Goal: Register for event/course

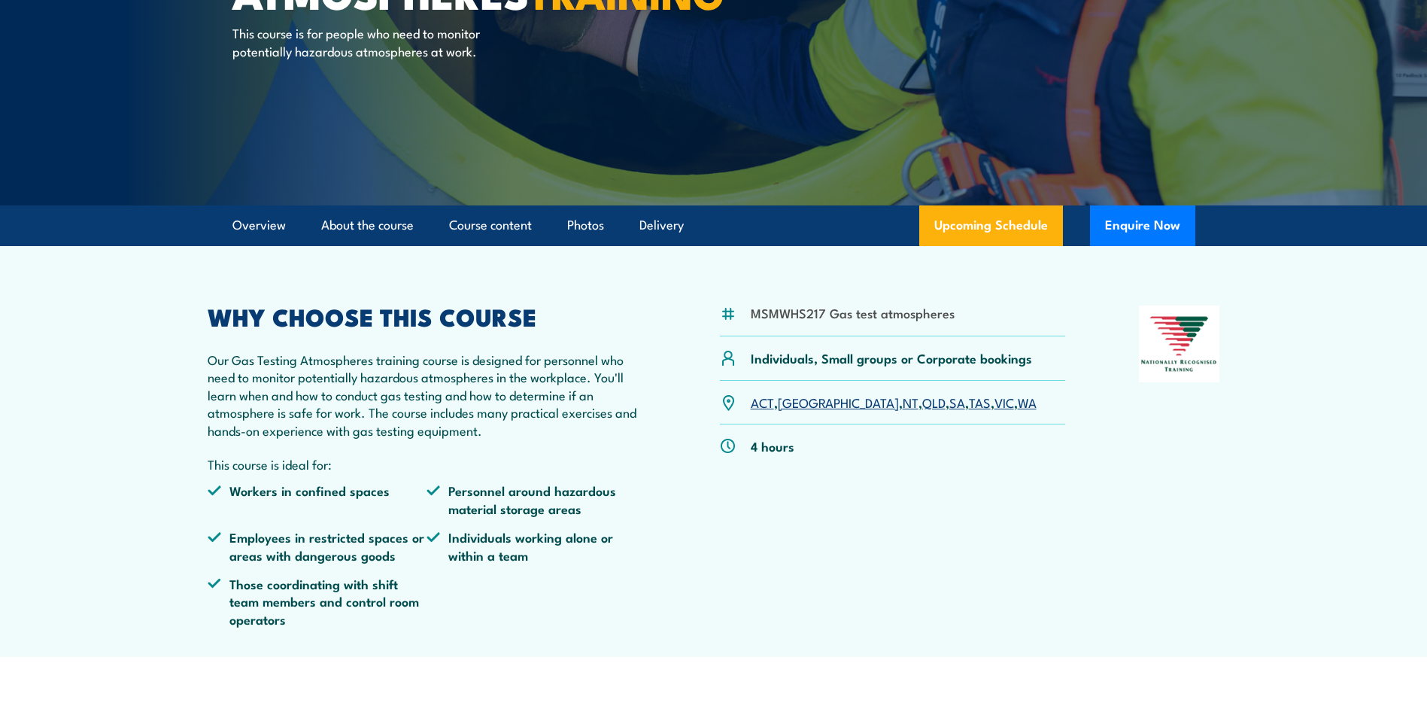
click at [995, 407] on link "VIC" at bounding box center [1005, 402] width 20 height 18
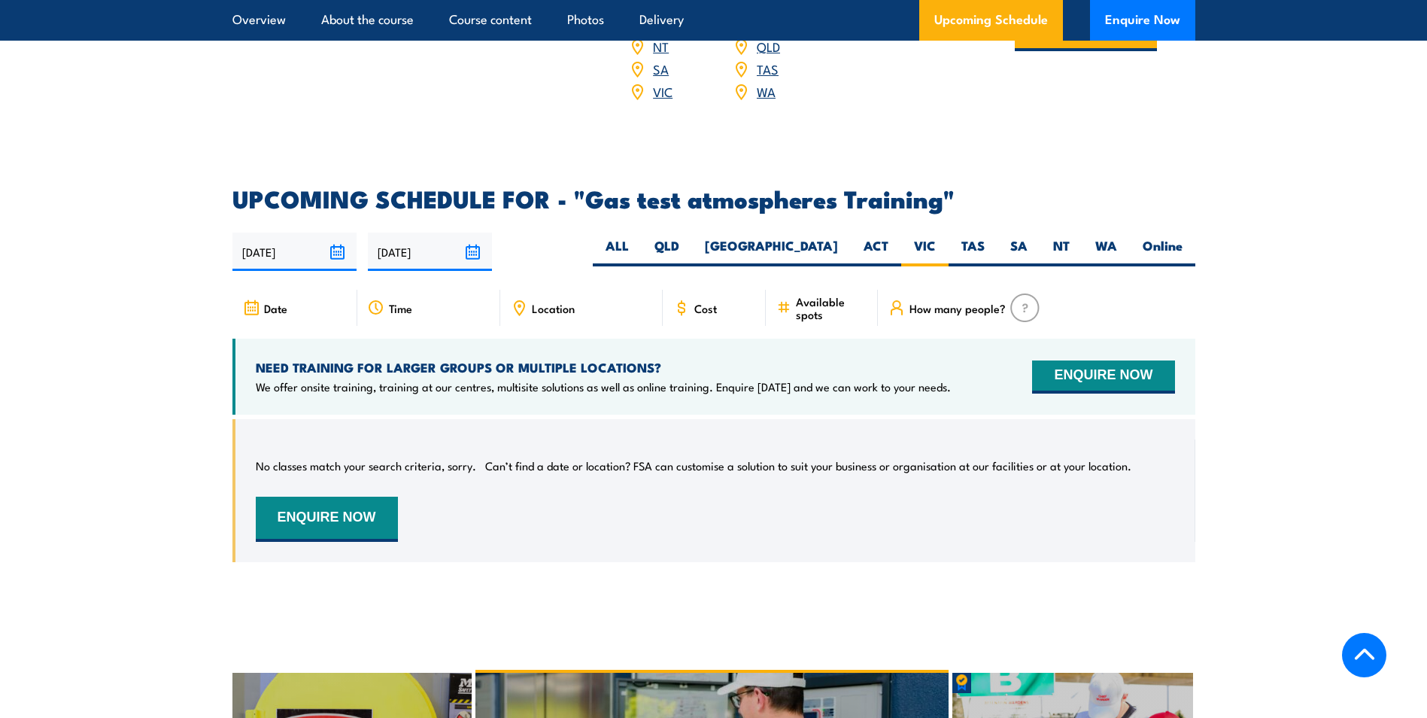
scroll to position [2268, 0]
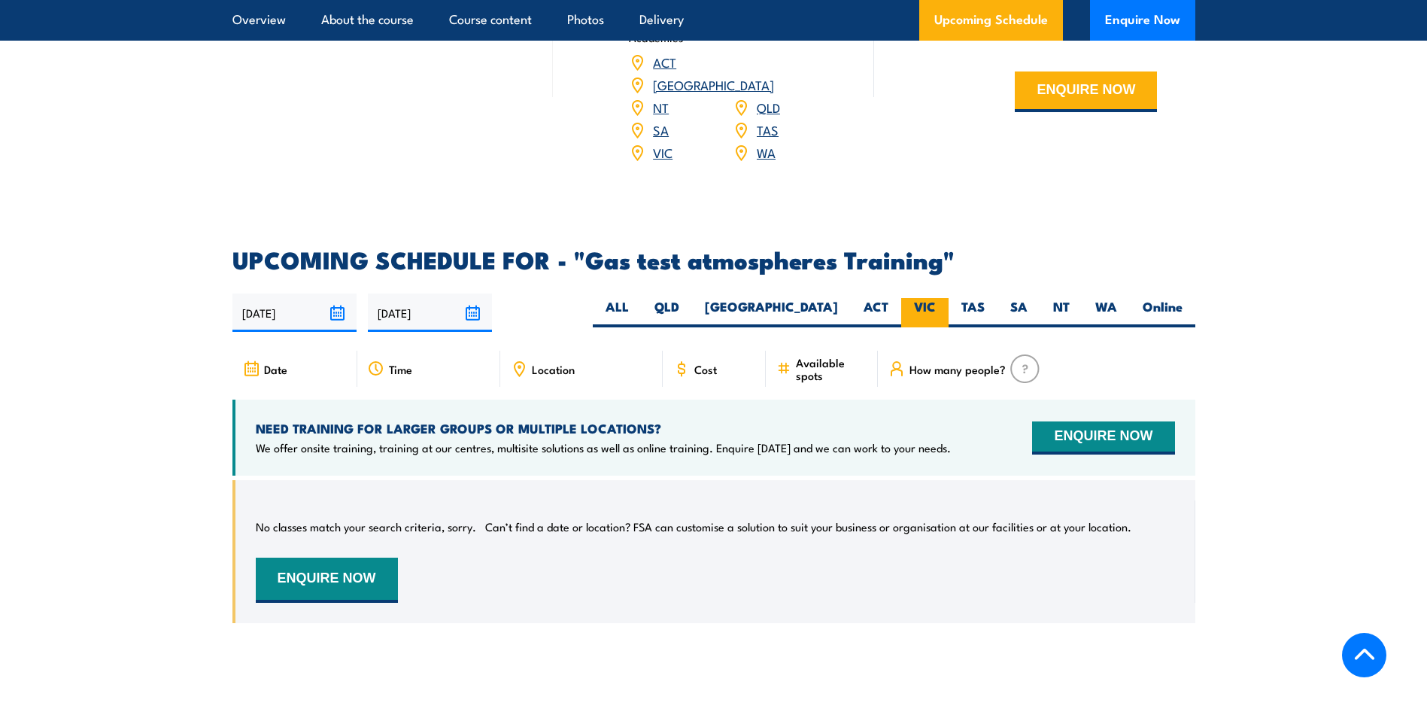
click at [923, 298] on label "VIC" at bounding box center [924, 312] width 47 height 29
click at [936, 298] on input "VIC" at bounding box center [941, 303] width 10 height 10
click at [805, 356] on span "Available spots" at bounding box center [831, 369] width 71 height 26
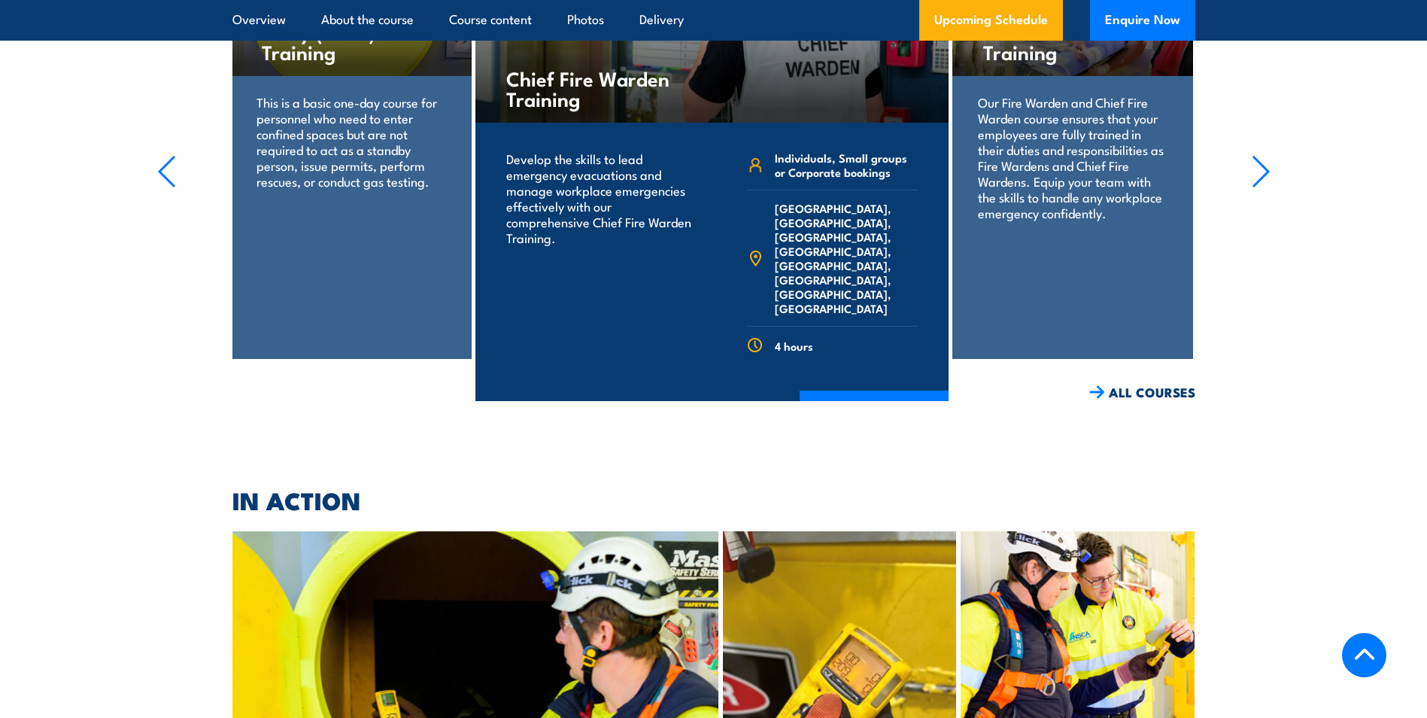
scroll to position [2870, 0]
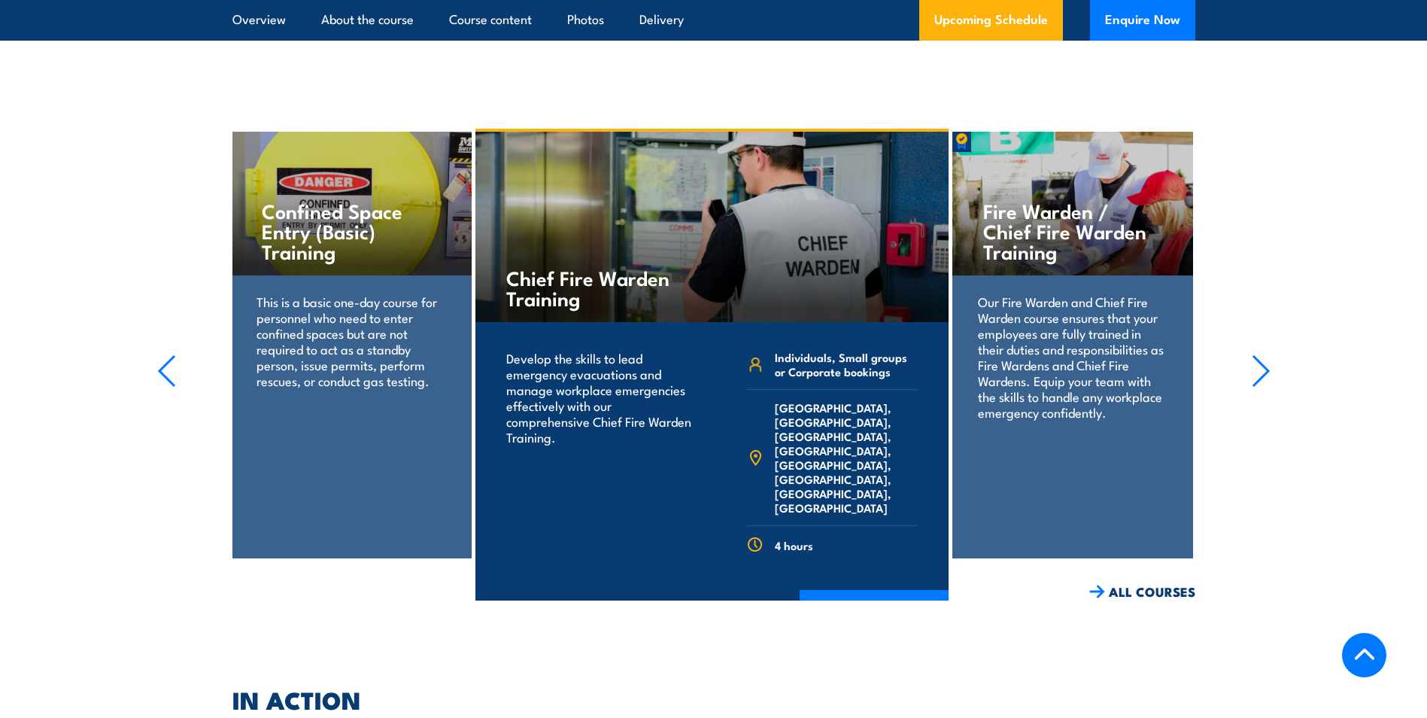
click at [1251, 252] on section "Fire Extinguisher Training Train your team in essential fire safety. Learn to u…" at bounding box center [713, 365] width 1427 height 472
click at [1234, 211] on section "Fire Extinguisher Training Train your team in essential fire safety. Learn to u…" at bounding box center [713, 365] width 1427 height 472
click at [1259, 331] on section "Fire Extinguisher Training Train your team in essential fire safety. Learn to u…" at bounding box center [713, 365] width 1427 height 472
click at [1252, 354] on icon "button" at bounding box center [1261, 370] width 19 height 33
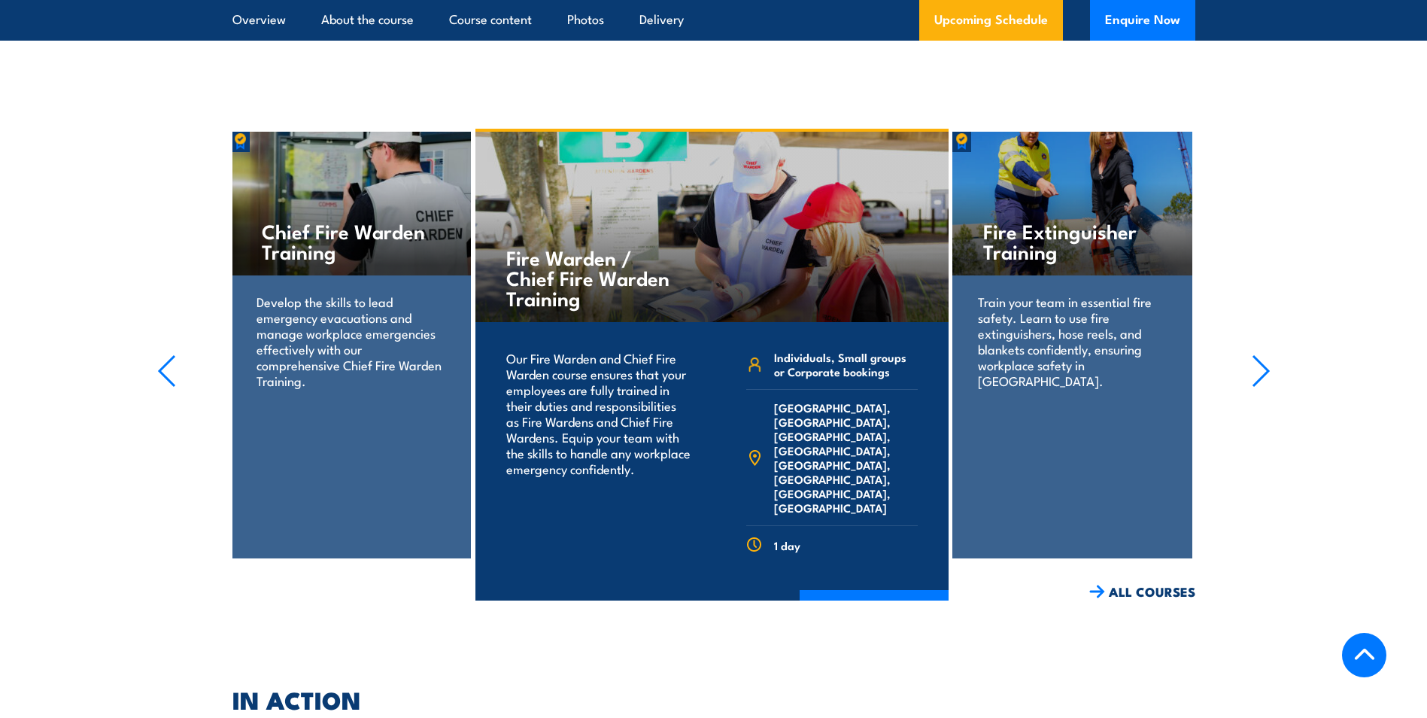
click at [1266, 354] on icon "button" at bounding box center [1261, 370] width 19 height 33
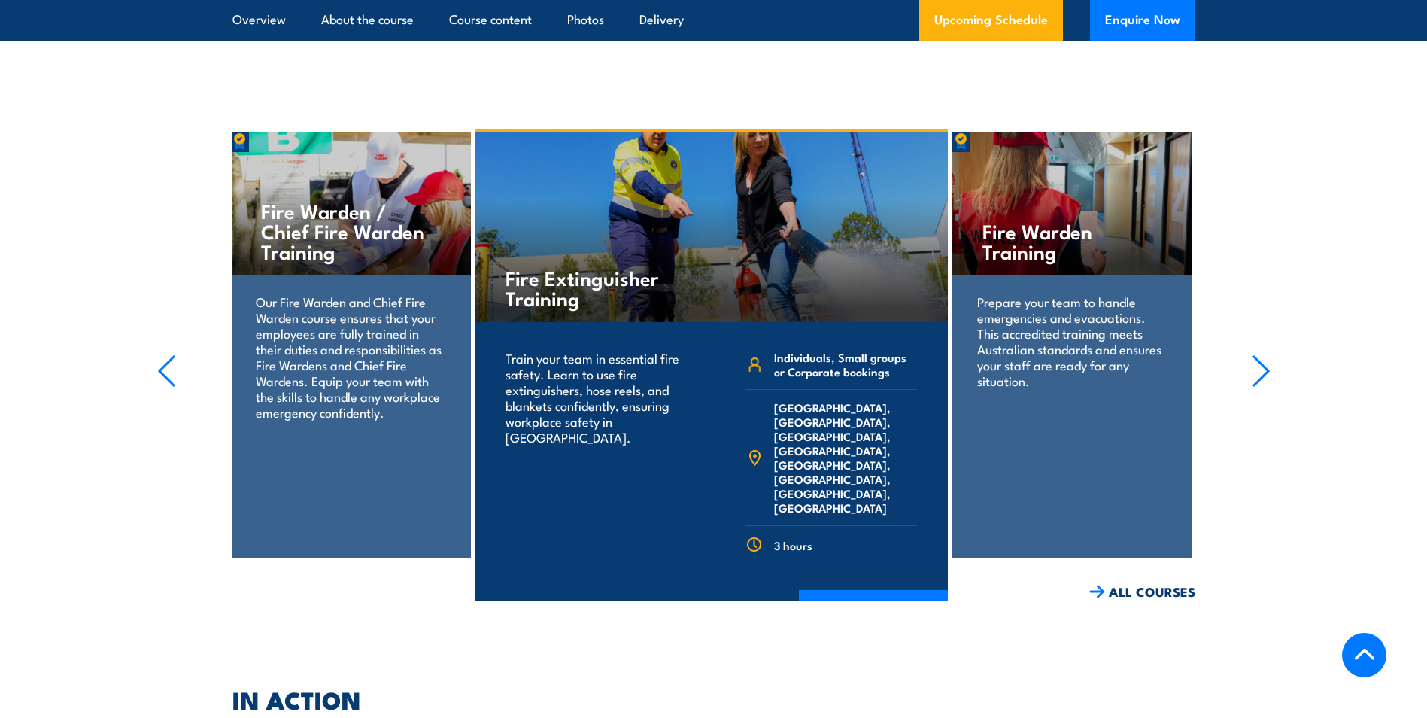
click at [1266, 354] on icon "button" at bounding box center [1261, 370] width 19 height 33
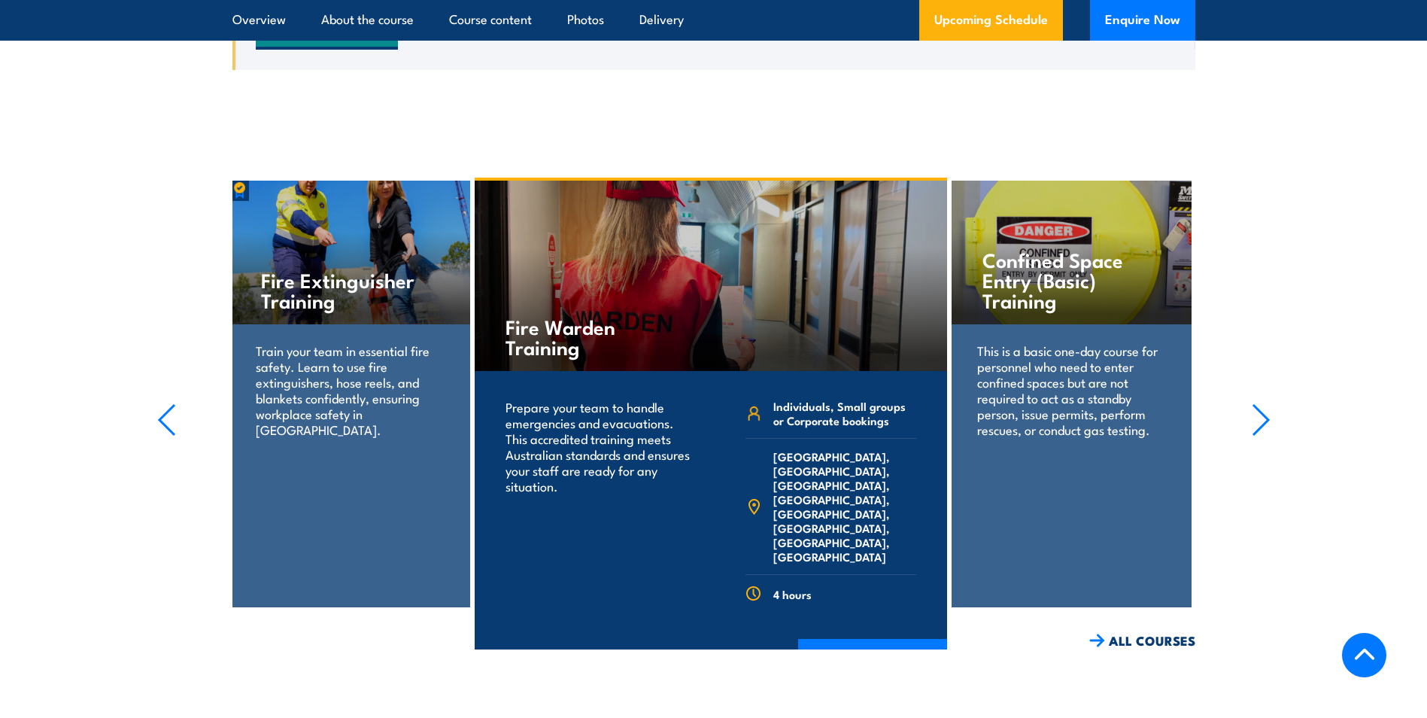
scroll to position [2795, 0]
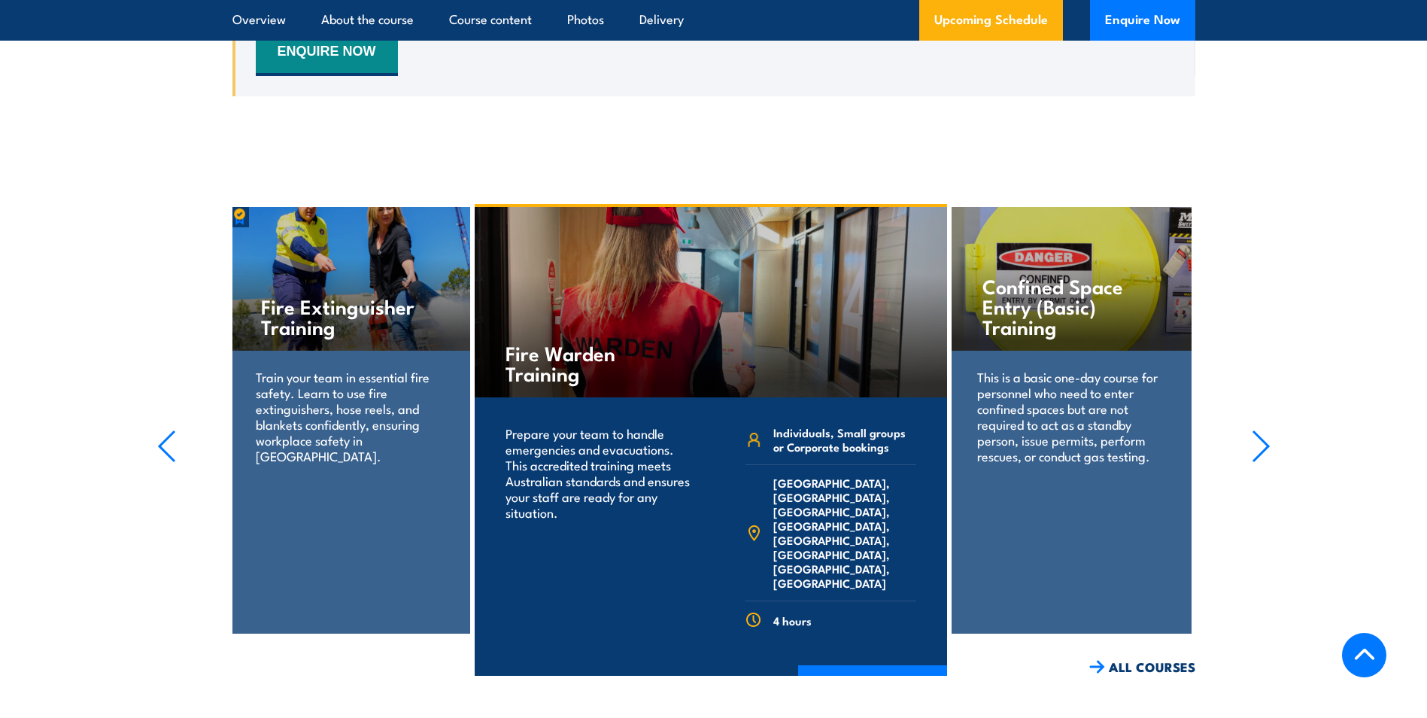
click at [1303, 204] on section "Fire Extinguisher Training Train your team in essential fire safety. Learn to u…" at bounding box center [713, 440] width 1427 height 472
click at [1263, 433] on icon "button" at bounding box center [1261, 446] width 19 height 33
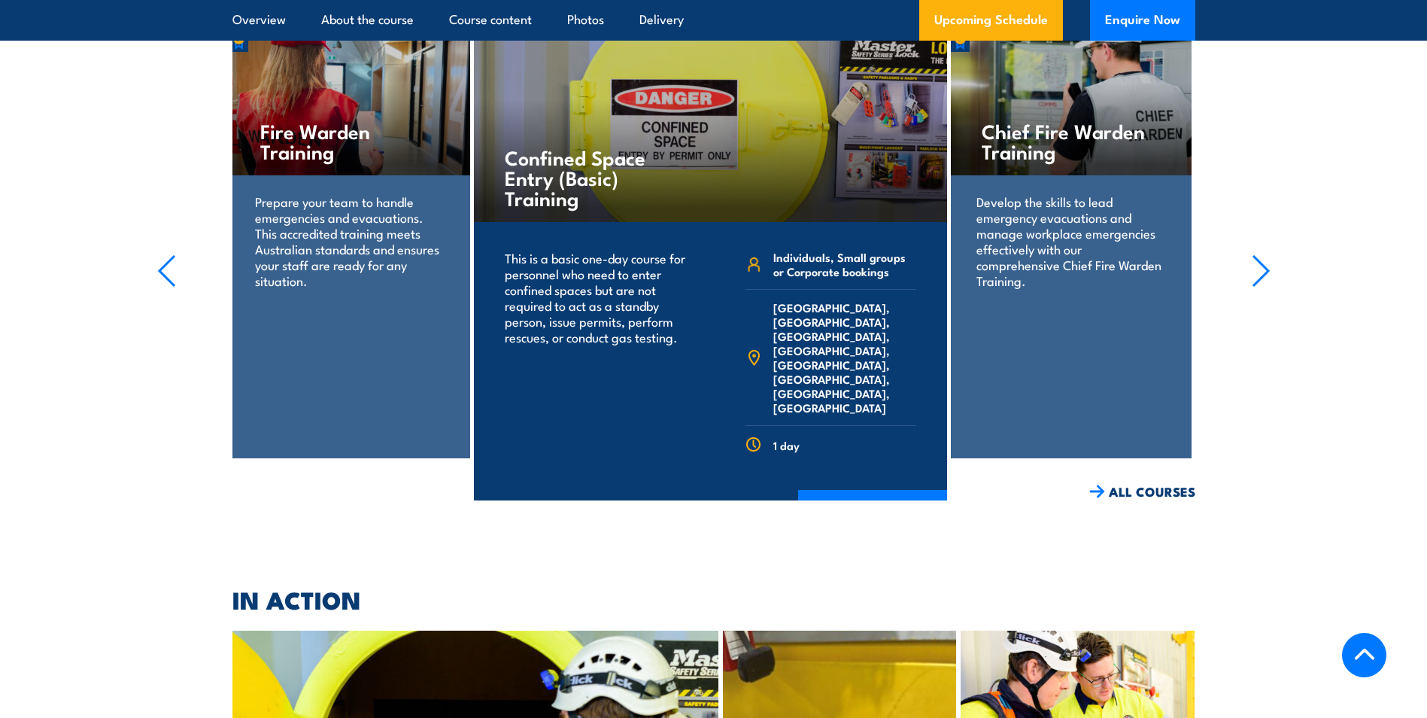
scroll to position [2945, 0]
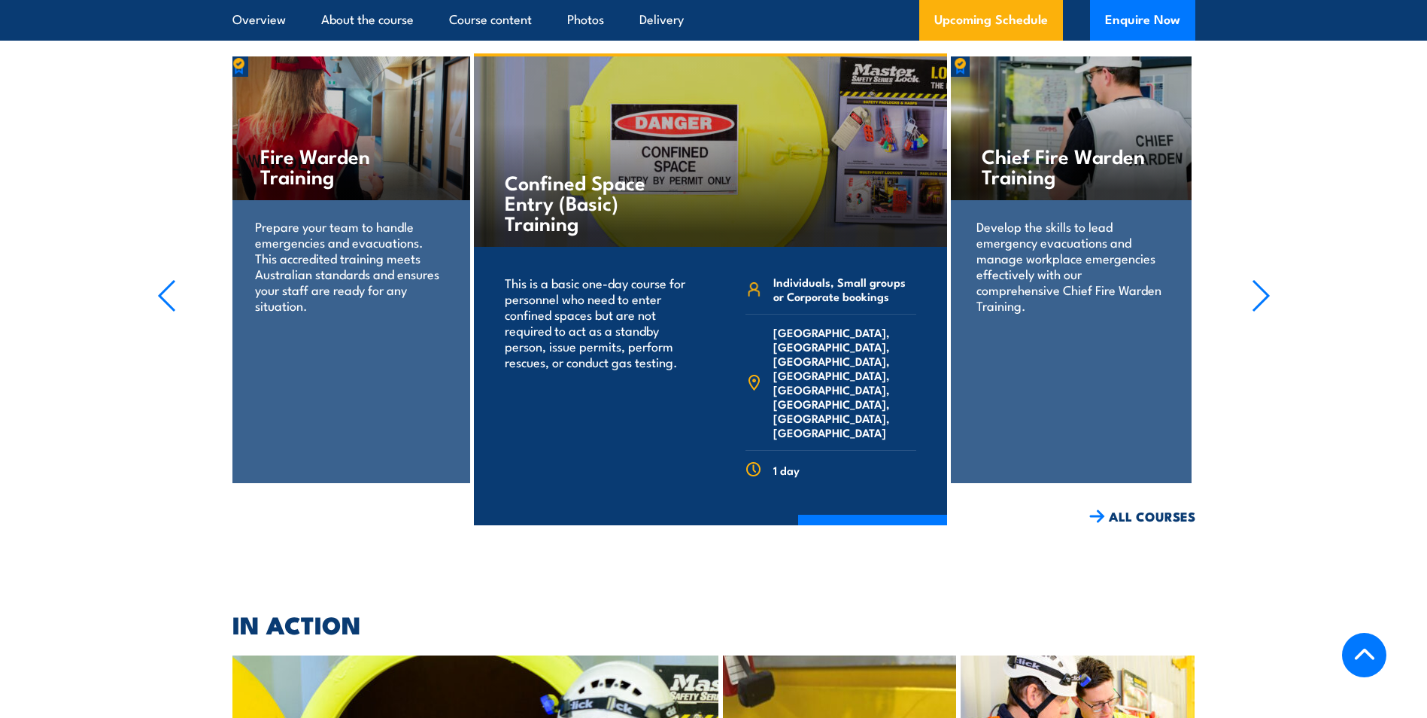
click at [59, 378] on section "Fire Extinguisher Training Train your team in essential fire safety. Learn to u…" at bounding box center [713, 289] width 1427 height 472
click at [1261, 279] on icon "button" at bounding box center [1261, 295] width 19 height 33
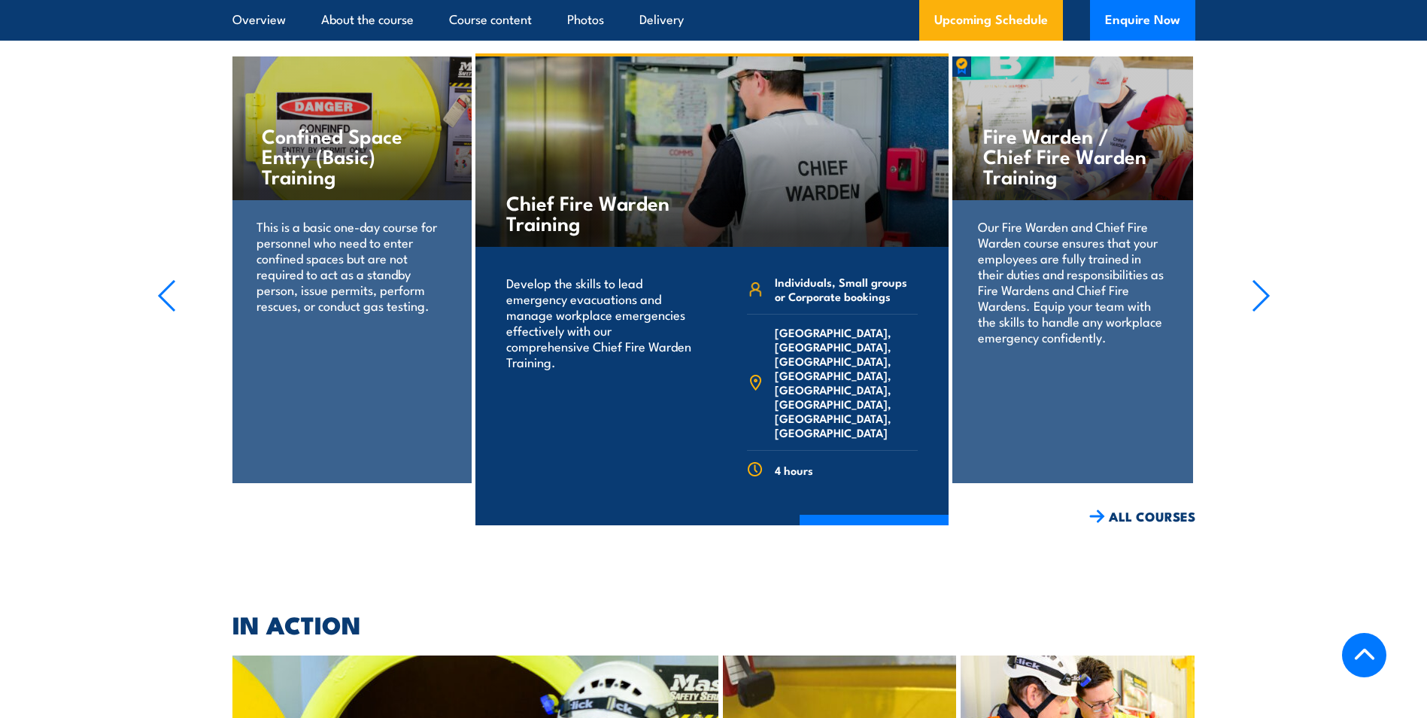
click at [1260, 279] on icon "button" at bounding box center [1261, 295] width 19 height 33
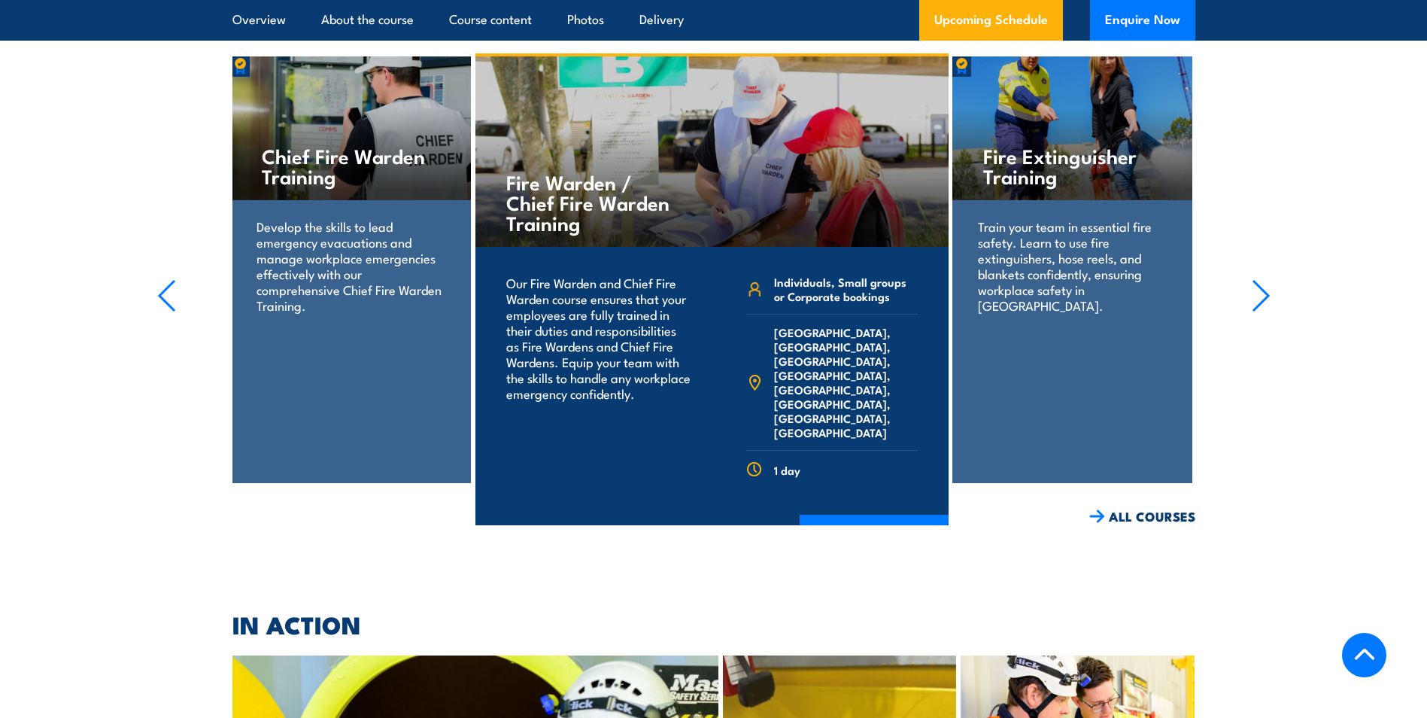
click at [1258, 279] on icon "button" at bounding box center [1261, 295] width 19 height 33
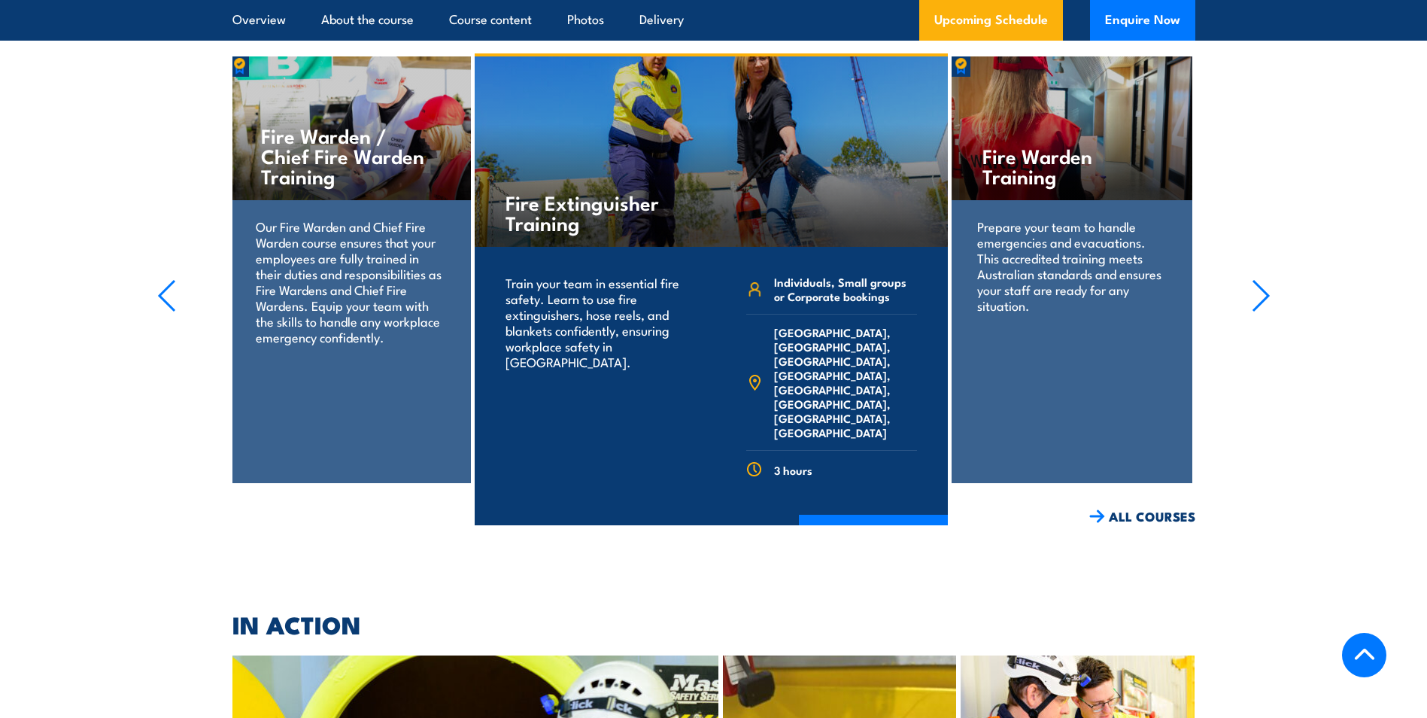
click at [1256, 279] on icon "button" at bounding box center [1261, 295] width 19 height 33
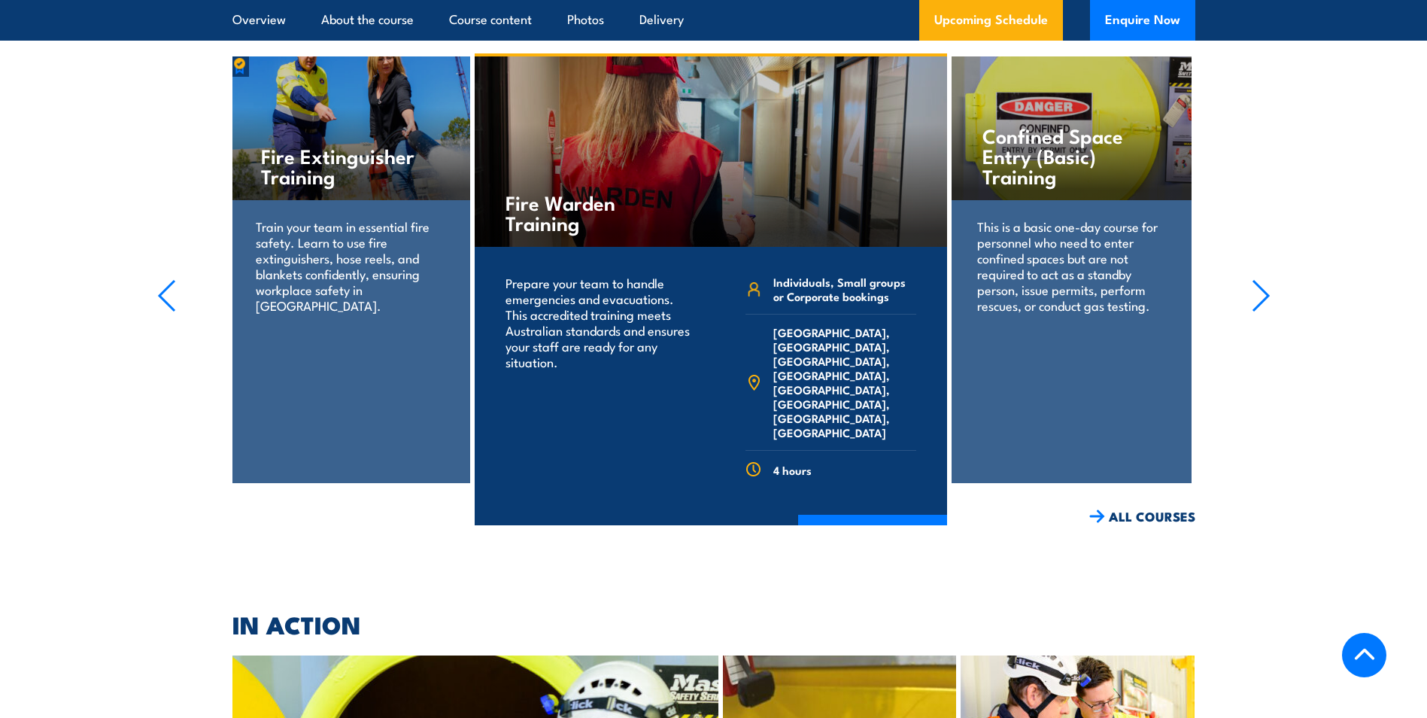
click at [1256, 279] on icon "button" at bounding box center [1261, 295] width 19 height 33
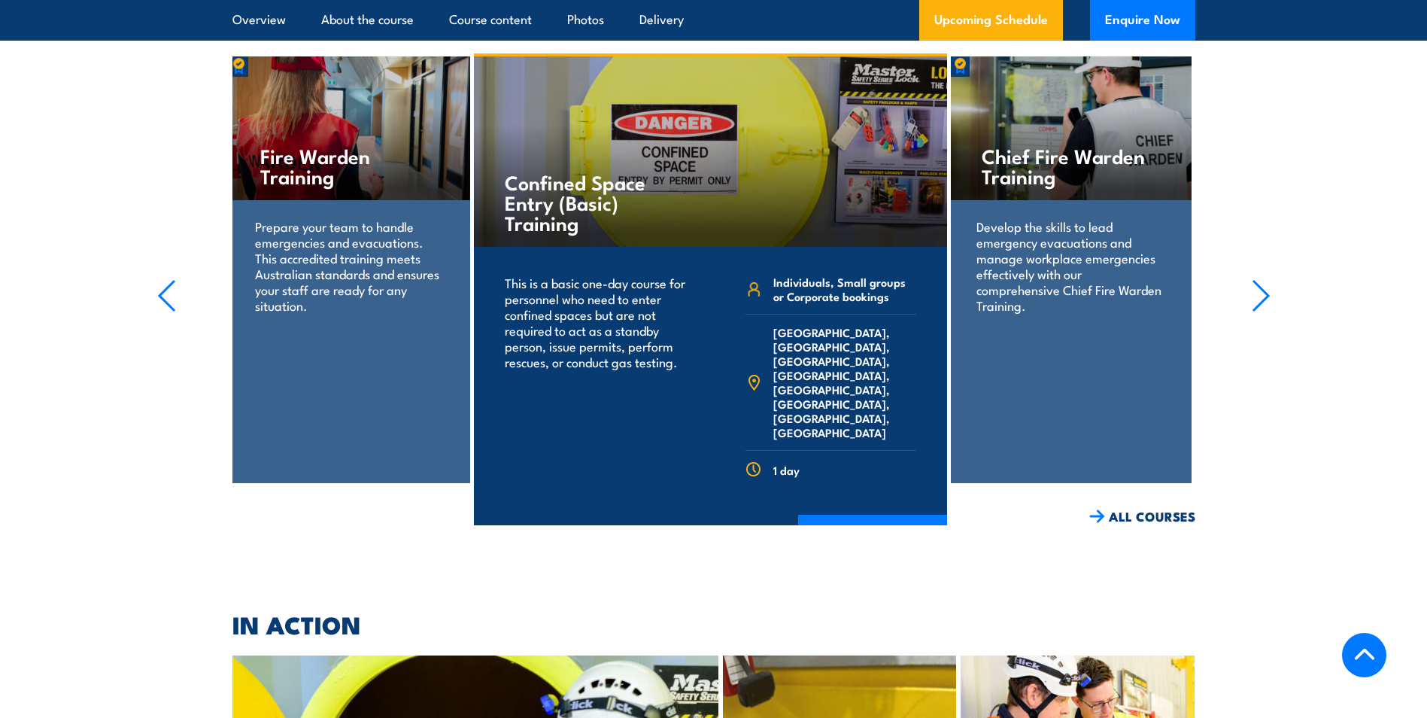
click at [1248, 259] on section "Fire Extinguisher Training Train your team in essential fire safety. Learn to u…" at bounding box center [713, 289] width 1427 height 472
drag, startPoint x: 1248, startPoint y: 259, endPoint x: 1322, endPoint y: 281, distance: 77.6
click at [1323, 280] on section "Fire Extinguisher Training Train your team in essential fire safety. Learn to u…" at bounding box center [713, 289] width 1427 height 472
click at [1260, 279] on icon "button" at bounding box center [1261, 295] width 19 height 33
